Goal: Information Seeking & Learning: Learn about a topic

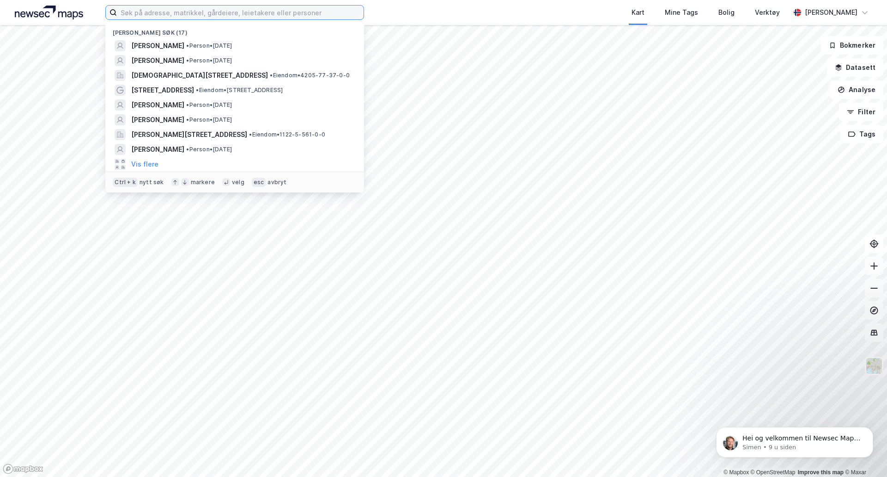
click at [322, 18] on input at bounding box center [240, 13] width 247 height 14
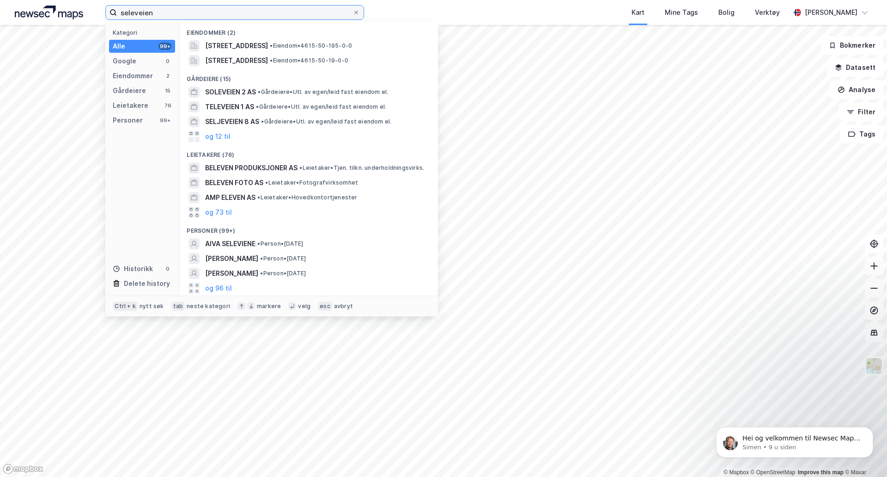
type input "seleveien"
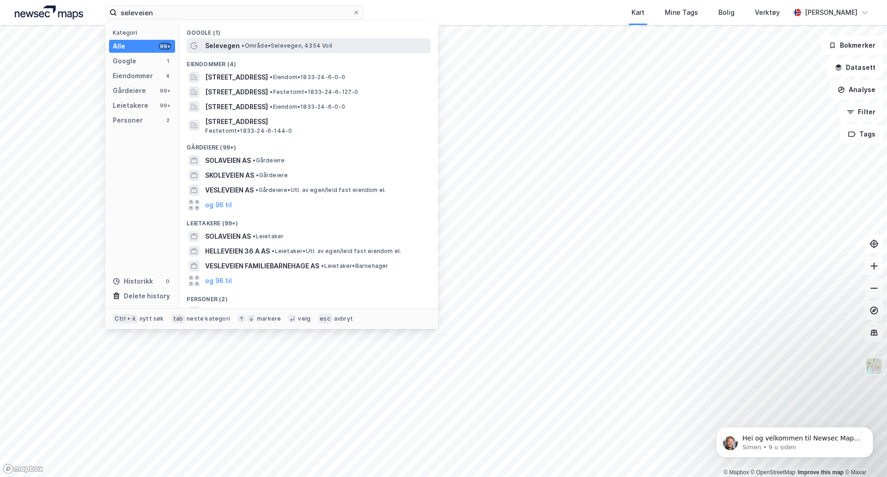
click at [217, 43] on span "Selevegen" at bounding box center [222, 45] width 35 height 11
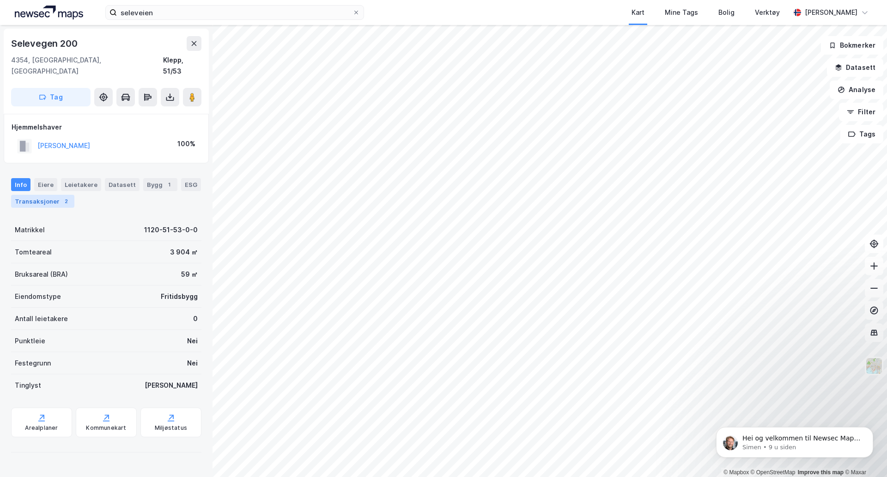
click at [66, 196] on div "2" at bounding box center [65, 200] width 9 height 9
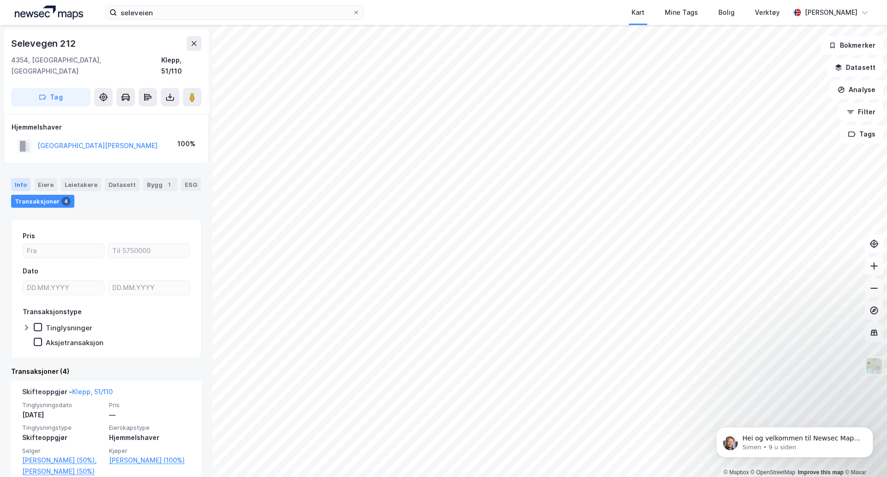
click at [23, 178] on div "Info" at bounding box center [20, 184] width 19 height 13
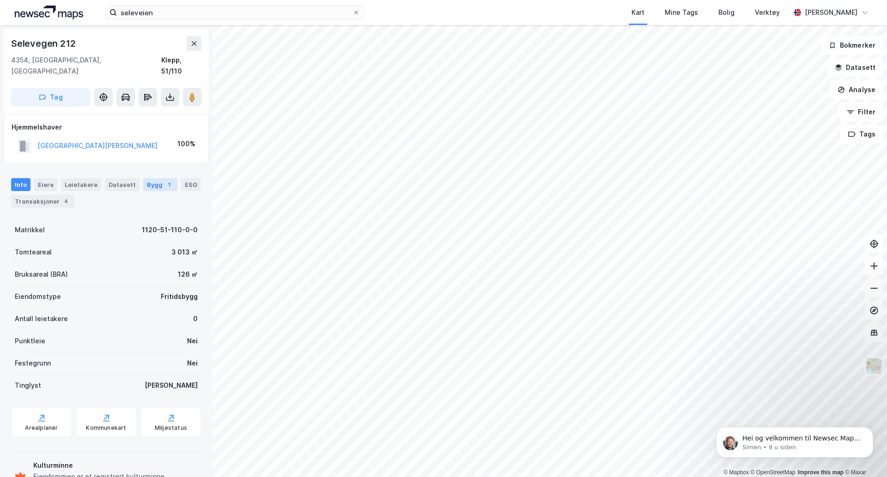
click at [165, 180] on div "1" at bounding box center [169, 184] width 9 height 9
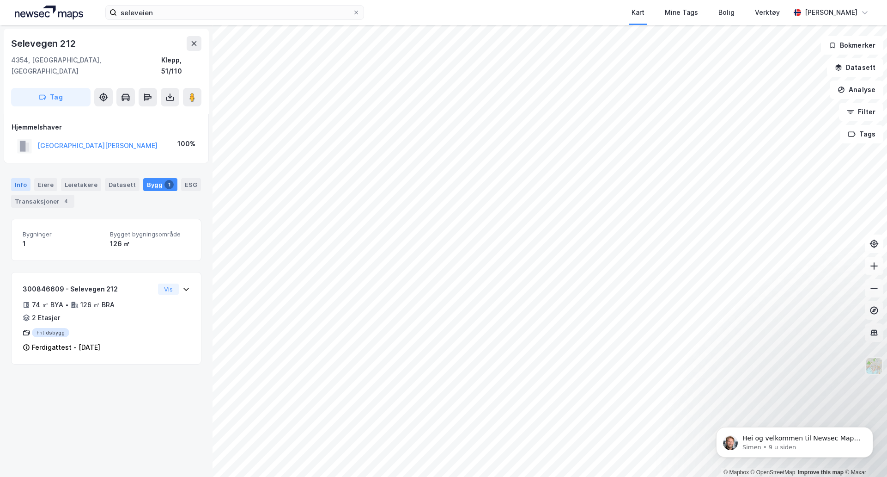
click at [18, 178] on div "Info" at bounding box center [20, 184] width 19 height 13
